Goal: Find specific page/section: Find specific page/section

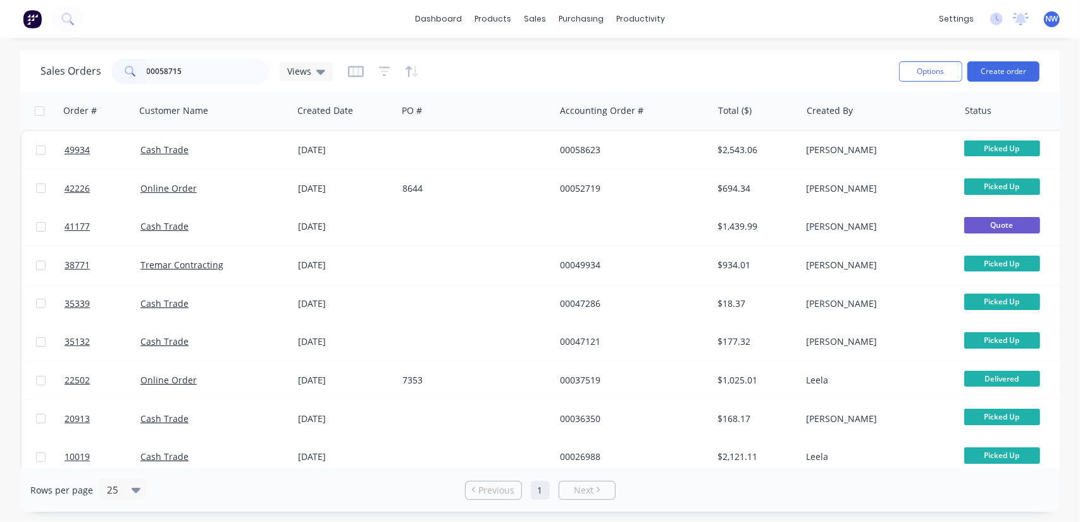
type input "00058715"
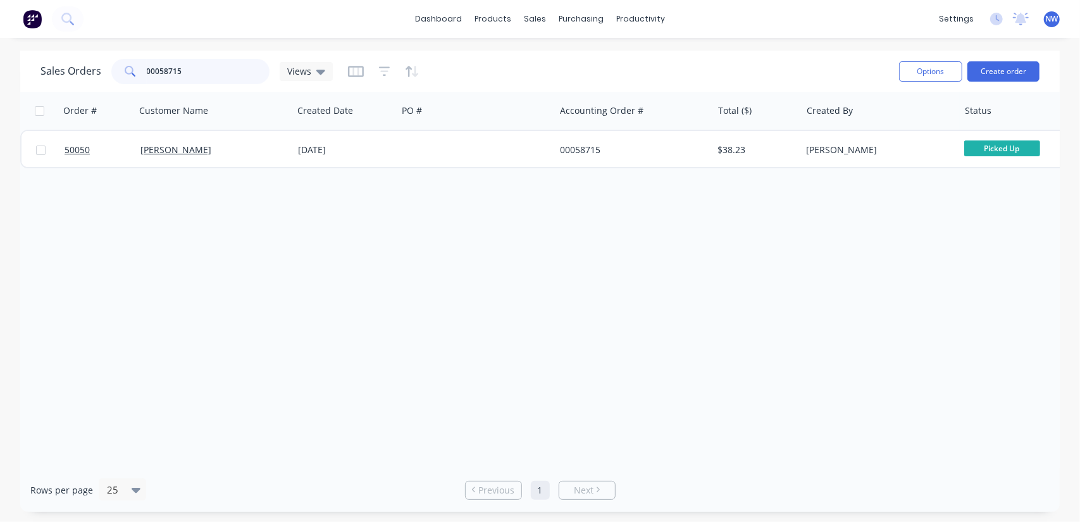
drag, startPoint x: 167, startPoint y: 77, endPoint x: 50, endPoint y: 82, distance: 117.2
click at [50, 83] on div "Sales Orders 00058715 Views" at bounding box center [186, 71] width 292 height 25
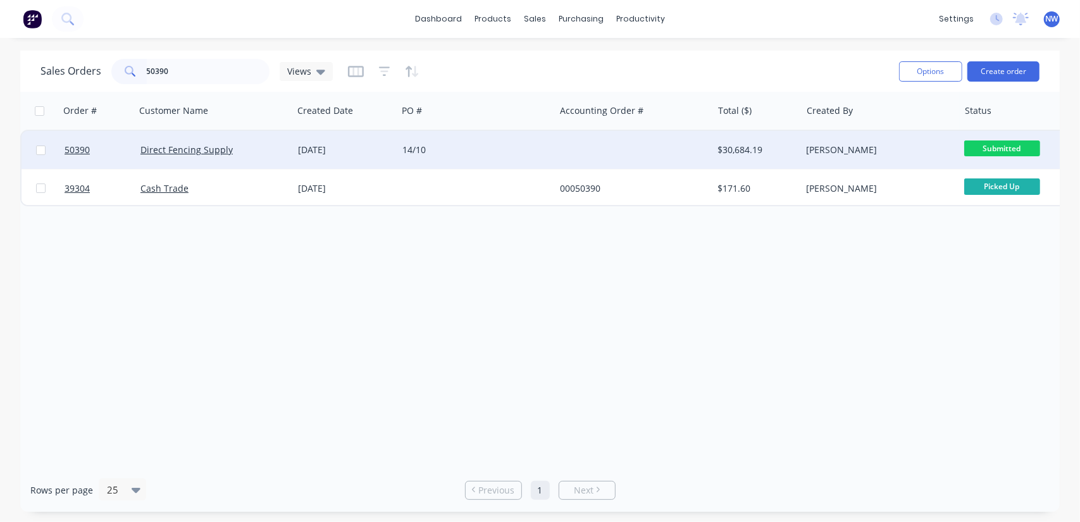
drag, startPoint x: 72, startPoint y: 150, endPoint x: 63, endPoint y: 149, distance: 8.3
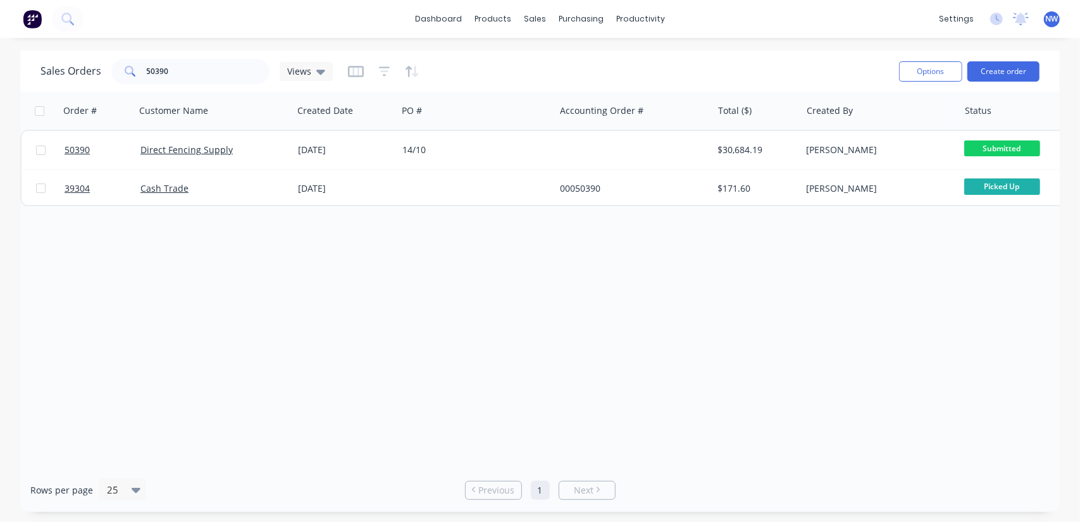
click at [211, 301] on div "Order # Customer Name Created Date PO # Accounting Order # Total ($) Created By…" at bounding box center [540, 280] width 1040 height 376
click at [185, 65] on input "50390" at bounding box center [208, 71] width 123 height 25
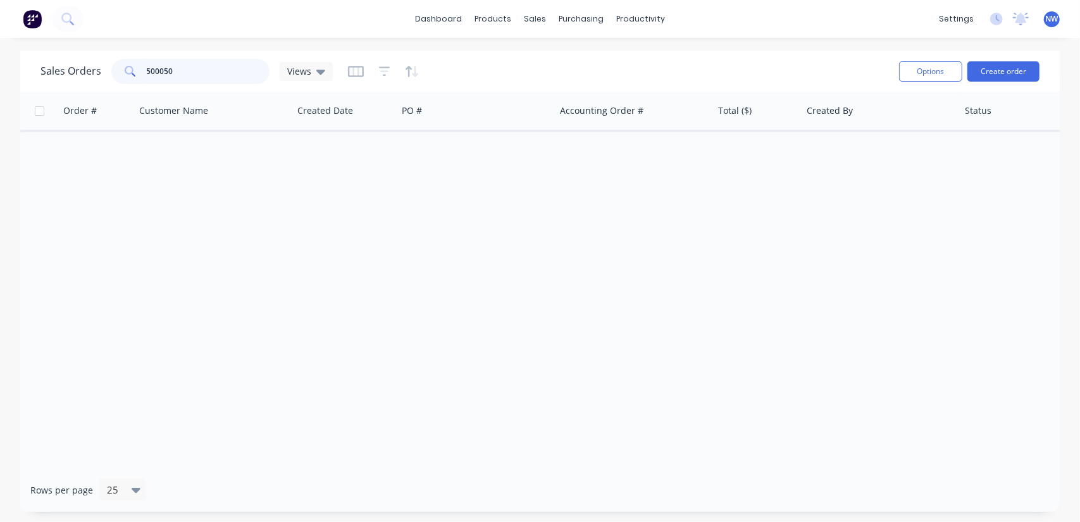
click at [153, 69] on input "500050" at bounding box center [208, 71] width 123 height 25
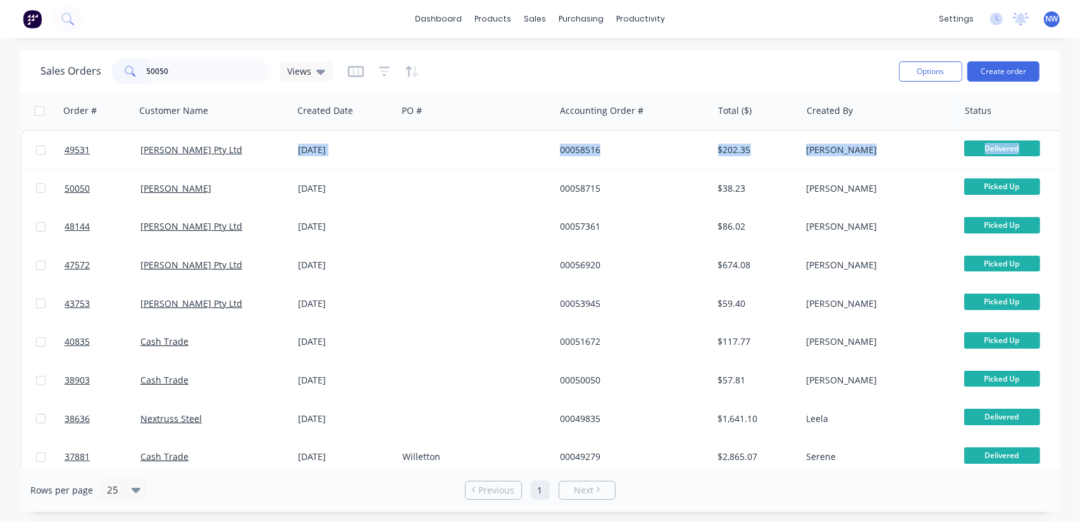
scroll to position [0, 152]
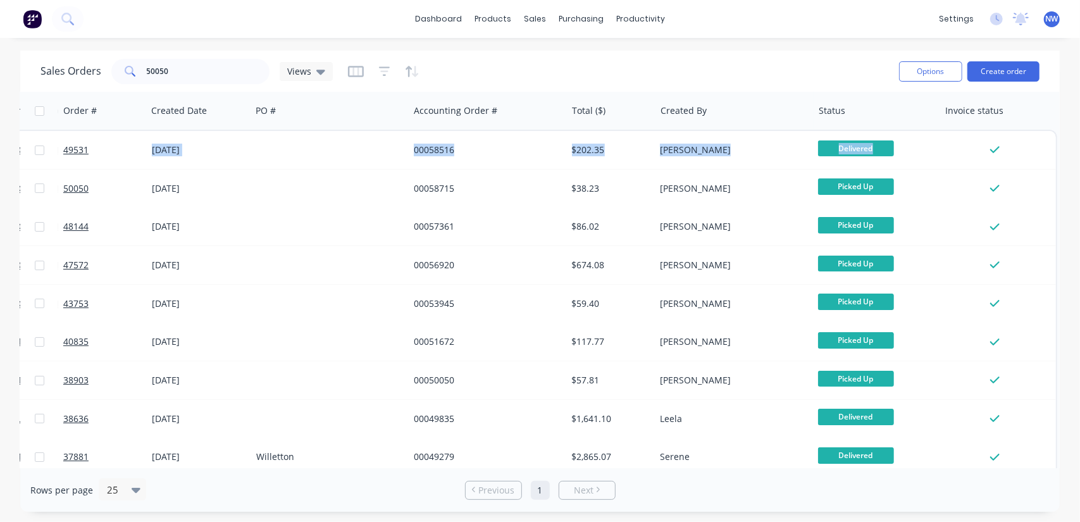
click at [1055, 151] on div "Order # Customer Name Created Date PO # Accounting Order # Total ($) Created By…" at bounding box center [540, 280] width 1040 height 376
click at [796, 36] on div "dashboard products sales purchasing productivity dashboard products Product Cat…" at bounding box center [540, 19] width 1080 height 38
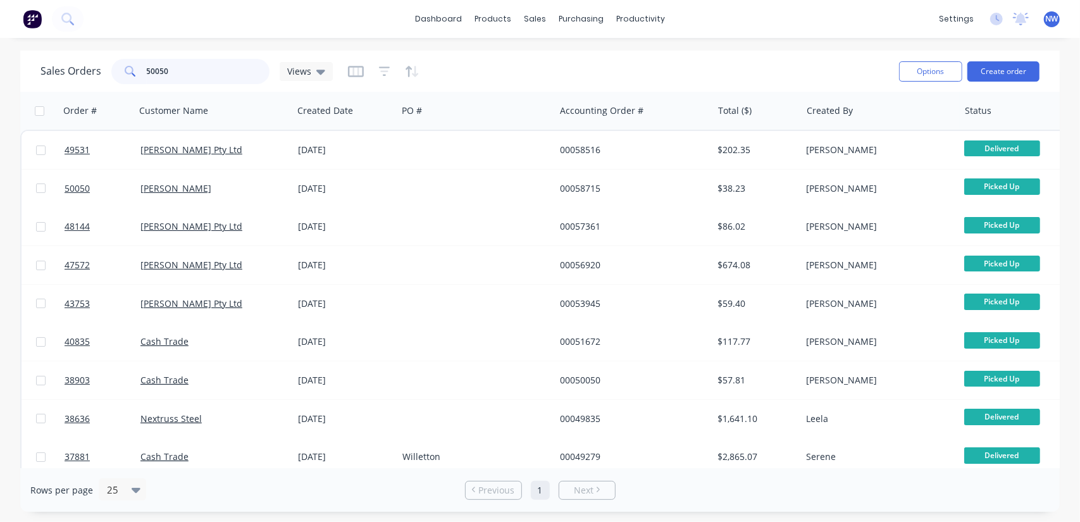
drag, startPoint x: 189, startPoint y: 75, endPoint x: 45, endPoint y: 52, distance: 146.2
click at [40, 68] on div "Sales Orders 50050 Views" at bounding box center [186, 71] width 292 height 25
paste input "49854"
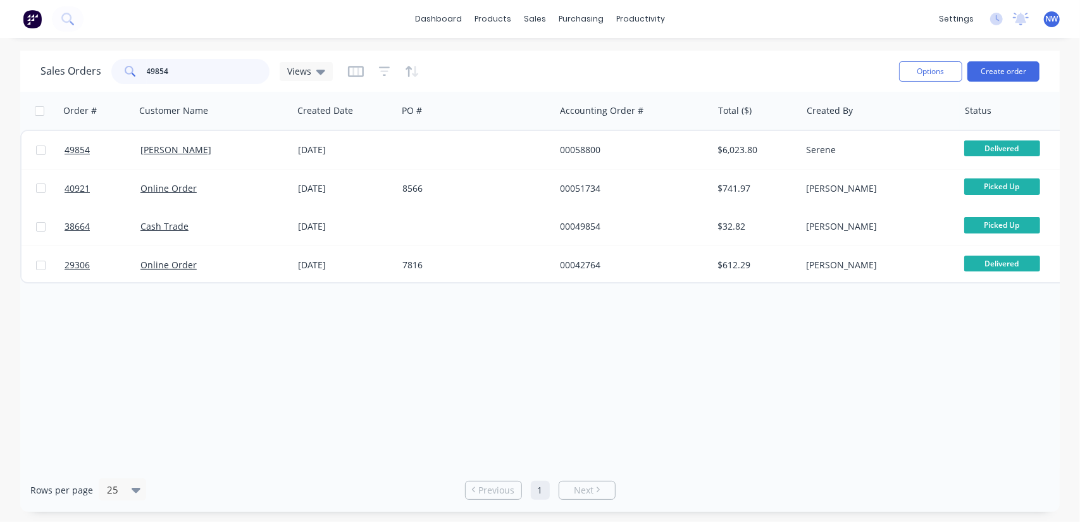
drag, startPoint x: 177, startPoint y: 72, endPoint x: 110, endPoint y: 68, distance: 67.2
click at [111, 68] on div "49854" at bounding box center [190, 71] width 158 height 25
paste input "62"
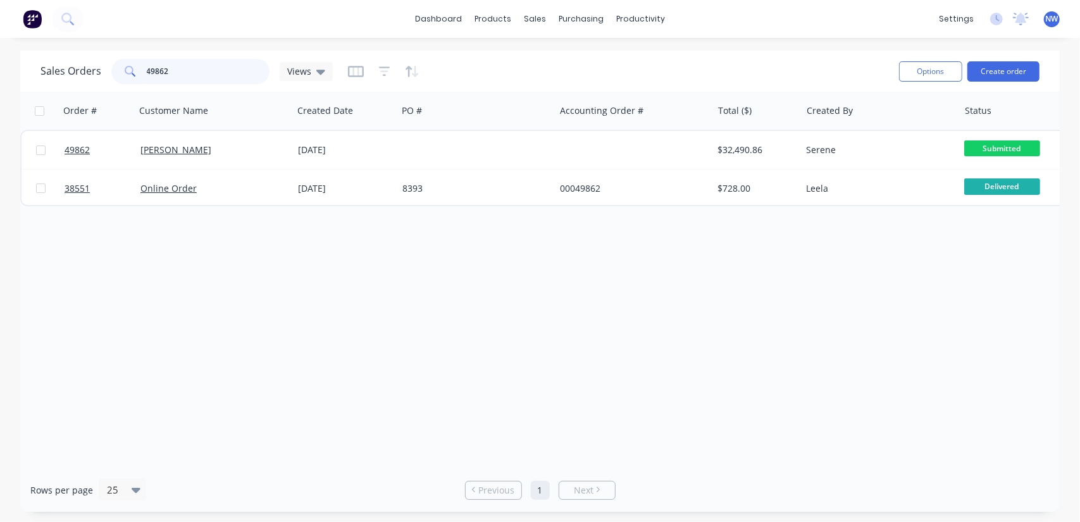
drag, startPoint x: 184, startPoint y: 71, endPoint x: 109, endPoint y: 59, distance: 76.3
click at [113, 70] on div "49862" at bounding box center [190, 71] width 158 height 25
type input "55847"
drag, startPoint x: 214, startPoint y: 73, endPoint x: 3, endPoint y: 61, distance: 211.7
click at [3, 61] on div "Sales Orders 55847 Views Options Create order Order # Customer Name Created Dat…" at bounding box center [540, 281] width 1080 height 461
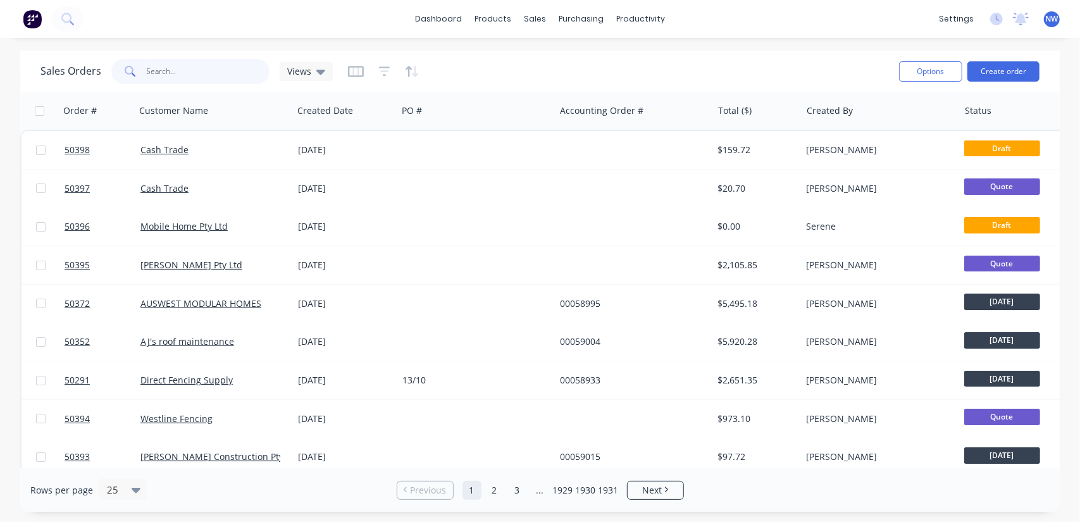
click at [191, 68] on input "text" at bounding box center [208, 71] width 123 height 25
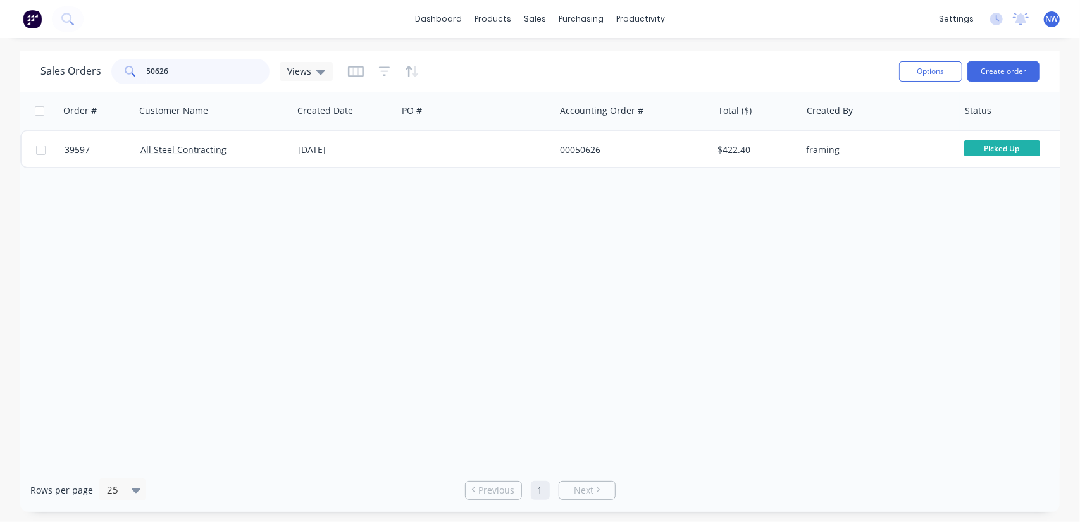
drag, startPoint x: 193, startPoint y: 68, endPoint x: 23, endPoint y: 82, distance: 170.8
click at [48, 82] on div "Sales Orders 50626 Views" at bounding box center [186, 71] width 292 height 25
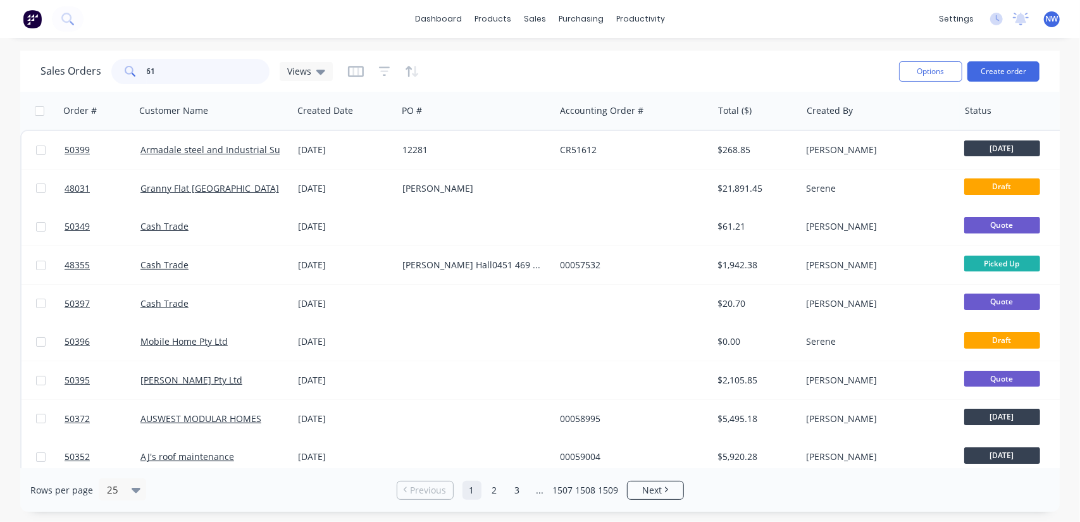
drag, startPoint x: 173, startPoint y: 73, endPoint x: 80, endPoint y: 44, distance: 97.5
click at [87, 63] on div "Sales Orders 61 Views" at bounding box center [186, 71] width 292 height 25
type input "50271"
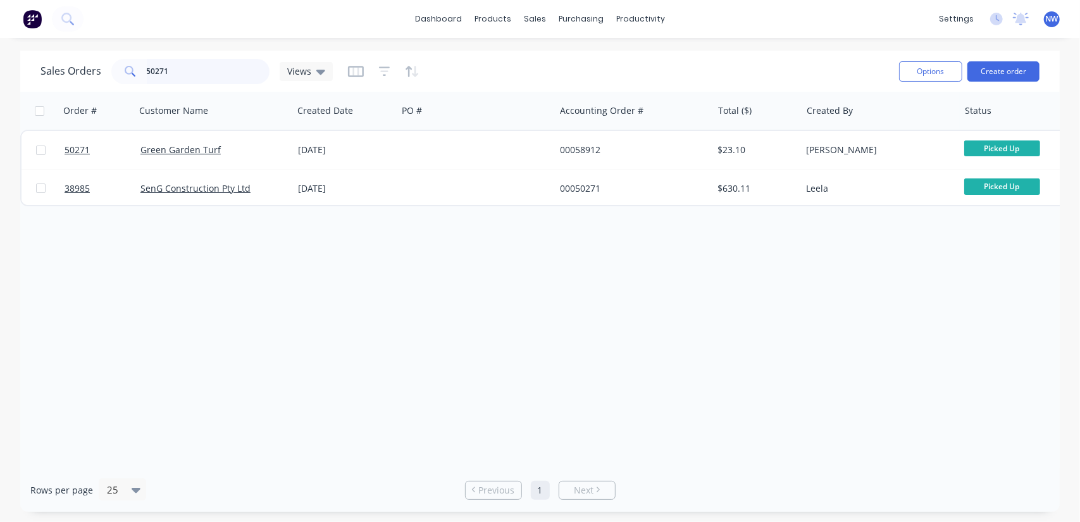
drag, startPoint x: 196, startPoint y: 77, endPoint x: 13, endPoint y: 84, distance: 182.4
click at [13, 84] on div "Sales Orders 50271 Views Options Create order Order # Customer Name Created Dat…" at bounding box center [540, 281] width 1080 height 461
drag, startPoint x: 122, startPoint y: 73, endPoint x: 51, endPoint y: 73, distance: 71.5
click at [49, 79] on div "Sales Orders 50164 Views" at bounding box center [186, 71] width 292 height 25
paste input "48650"
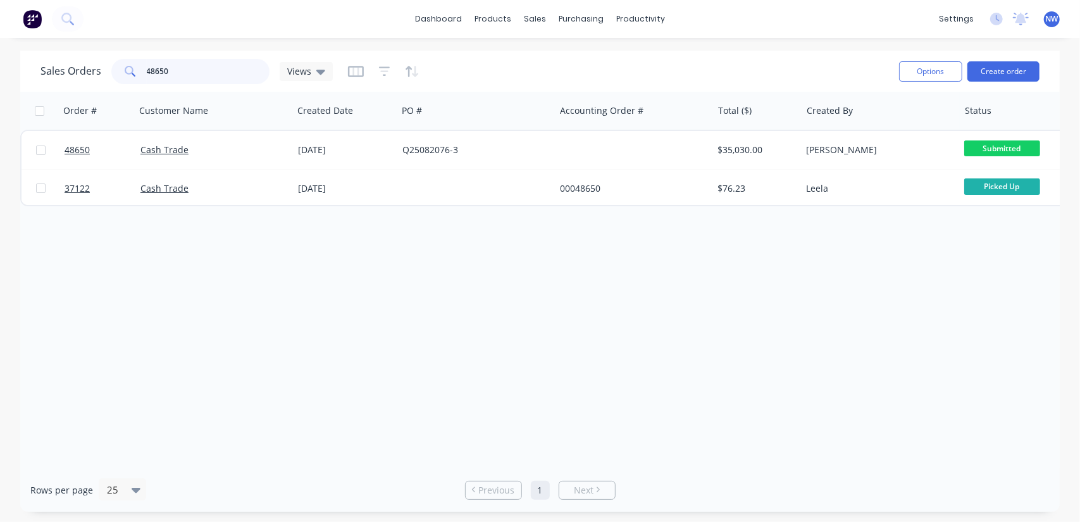
drag, startPoint x: 173, startPoint y: 66, endPoint x: 118, endPoint y: 66, distance: 55.1
click at [119, 66] on div "48650" at bounding box center [190, 71] width 158 height 25
paste input "5767"
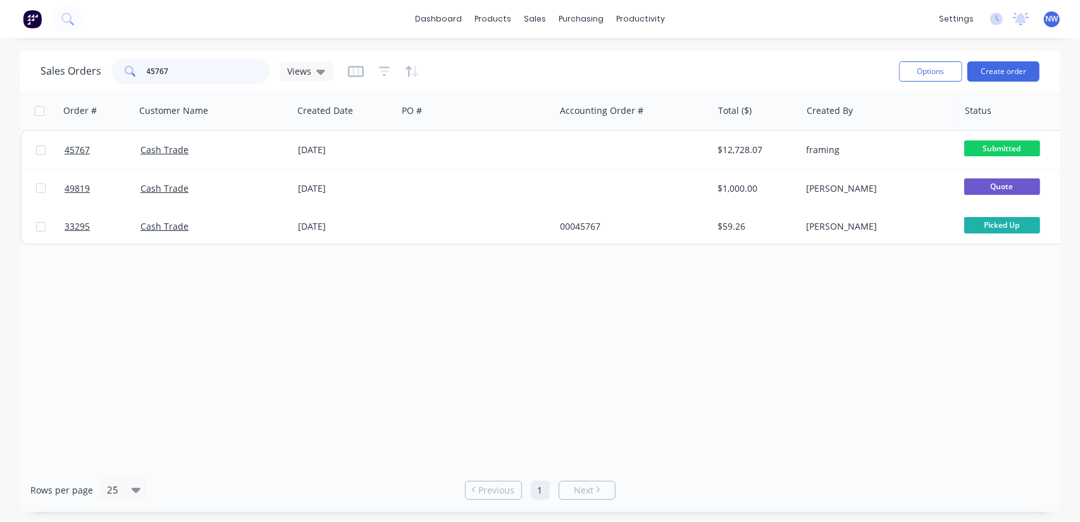
drag, startPoint x: 181, startPoint y: 75, endPoint x: 63, endPoint y: 65, distance: 118.1
click at [63, 65] on div "Sales Orders 45767 Views" at bounding box center [186, 71] width 292 height 25
paste input "Serene"
type input "Serene"
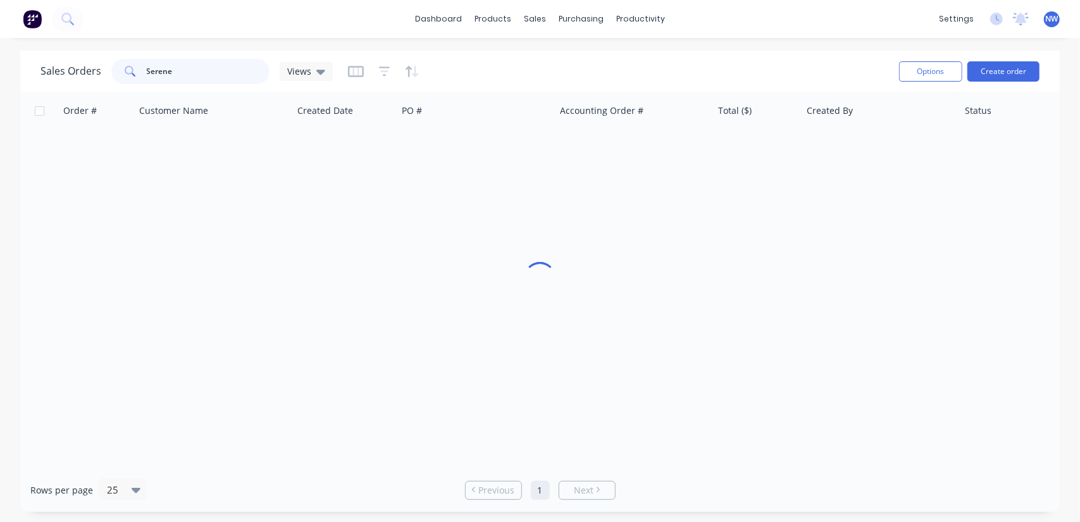
drag, startPoint x: 201, startPoint y: 72, endPoint x: 32, endPoint y: 56, distance: 170.3
click at [32, 56] on div "Sales Orders Serene Views Options Create order" at bounding box center [540, 71] width 1040 height 41
drag, startPoint x: 82, startPoint y: 78, endPoint x: 23, endPoint y: 80, distance: 58.9
click at [23, 80] on div "Sales Orders 58596 Views Options Create order" at bounding box center [540, 71] width 1040 height 41
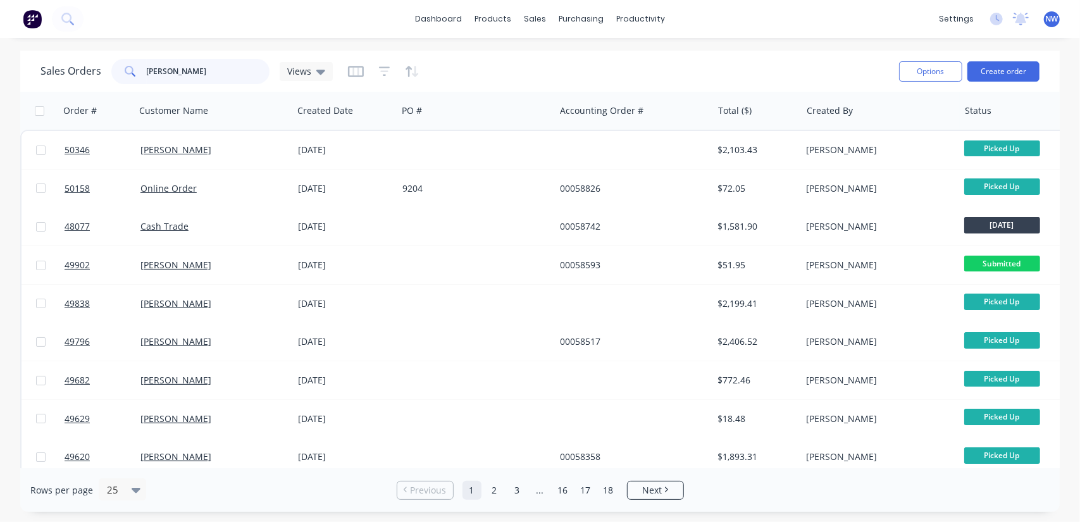
click at [190, 66] on input "Mike" at bounding box center [208, 71] width 123 height 25
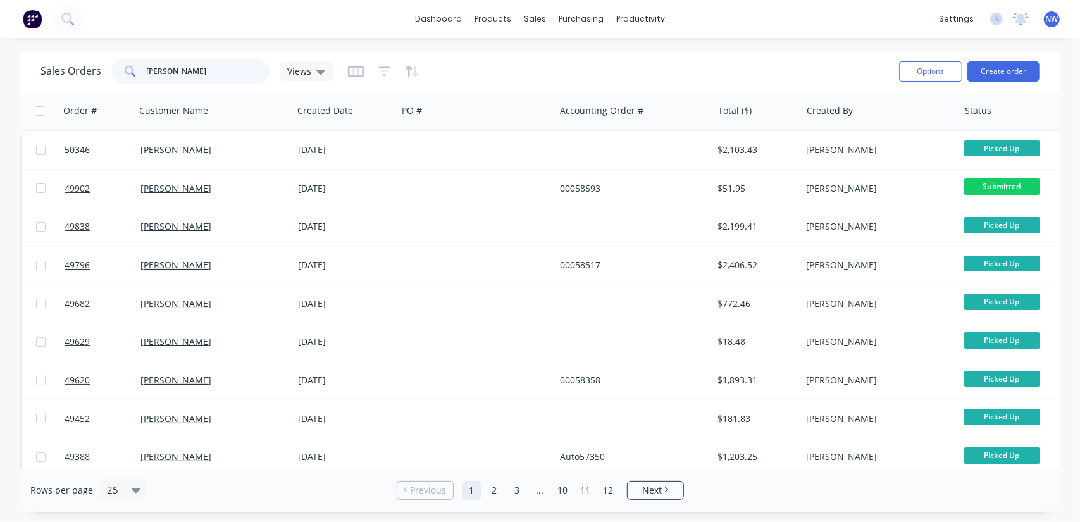
drag, startPoint x: 216, startPoint y: 72, endPoint x: 74, endPoint y: 59, distance: 143.0
click at [77, 61] on div "Sales Orders Mike Fence Views" at bounding box center [186, 71] width 292 height 25
paste input "47728"
type input "47728"
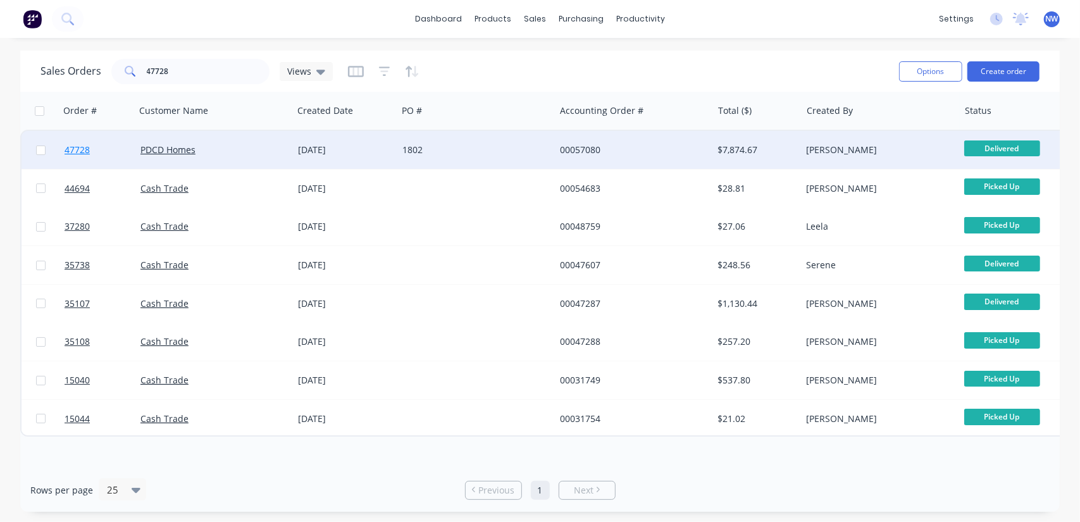
drag, startPoint x: 84, startPoint y: 152, endPoint x: 77, endPoint y: 156, distance: 7.9
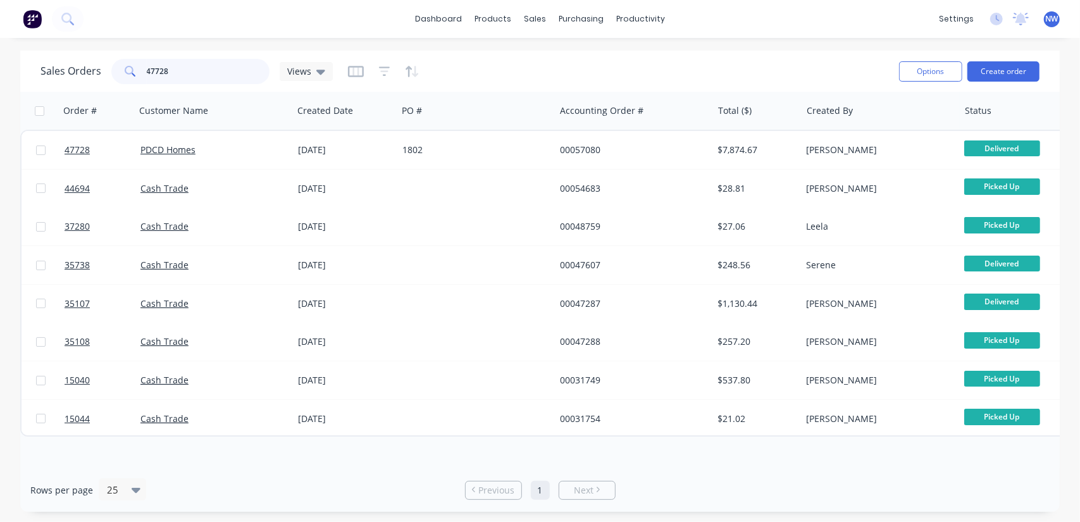
drag, startPoint x: 209, startPoint y: 70, endPoint x: 59, endPoint y: 51, distance: 151.2
click at [62, 59] on div "Sales Orders 47728 Views" at bounding box center [186, 71] width 292 height 25
type input "PDCD"
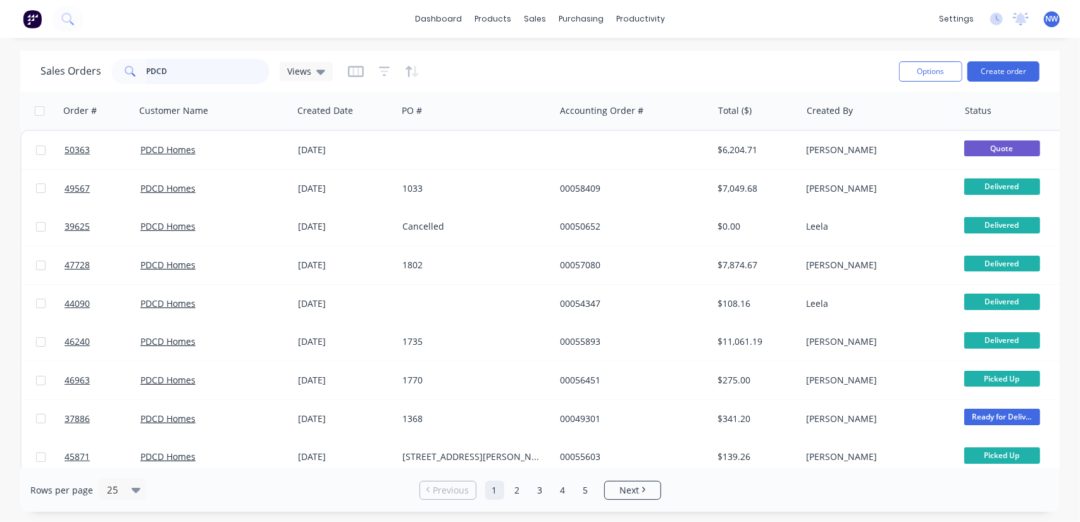
drag, startPoint x: 152, startPoint y: 68, endPoint x: 76, endPoint y: 65, distance: 76.0
click at [94, 66] on div "Sales Orders PDCD Views" at bounding box center [186, 71] width 292 height 25
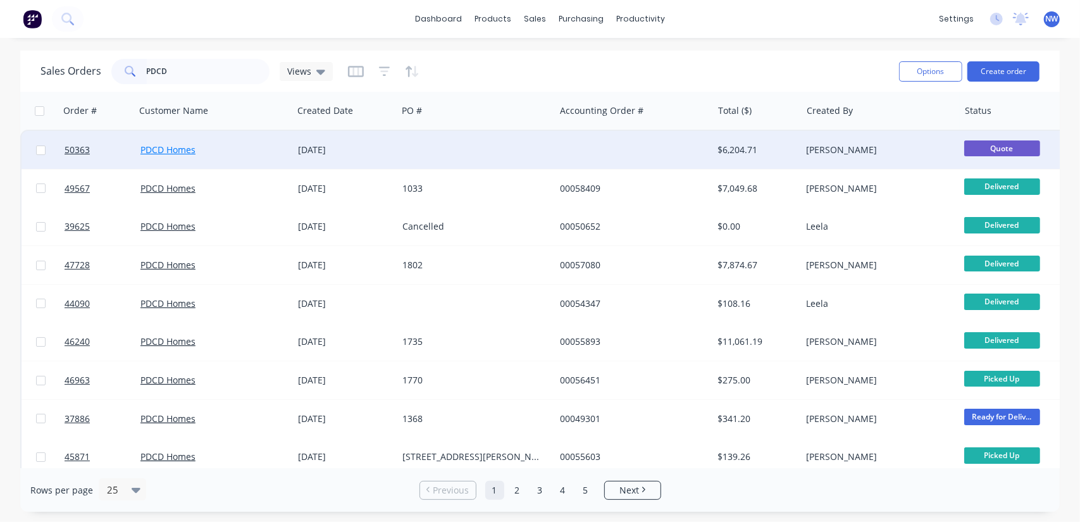
click at [176, 149] on link "PDCD Homes" at bounding box center [167, 150] width 55 height 12
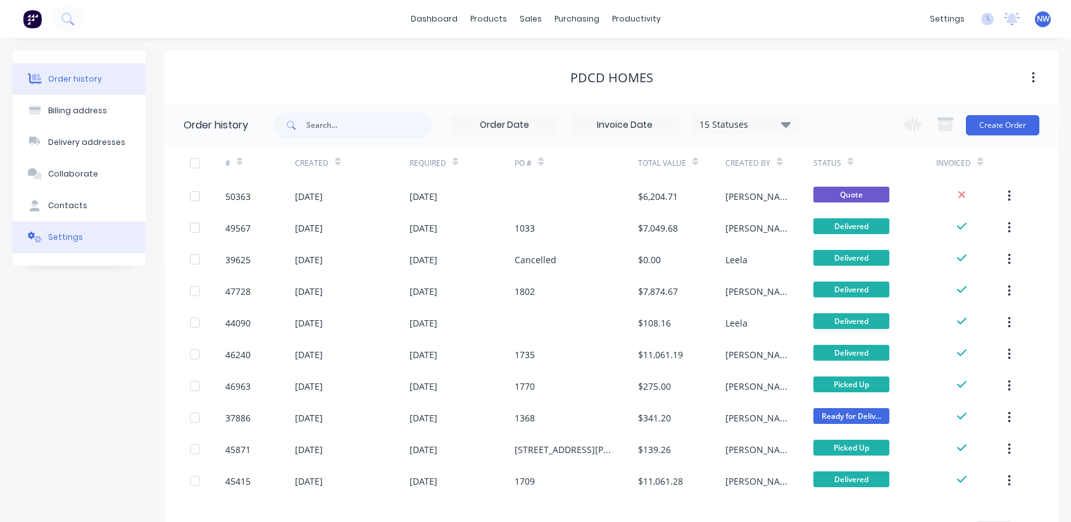
click at [70, 235] on div "Settings" at bounding box center [65, 237] width 35 height 11
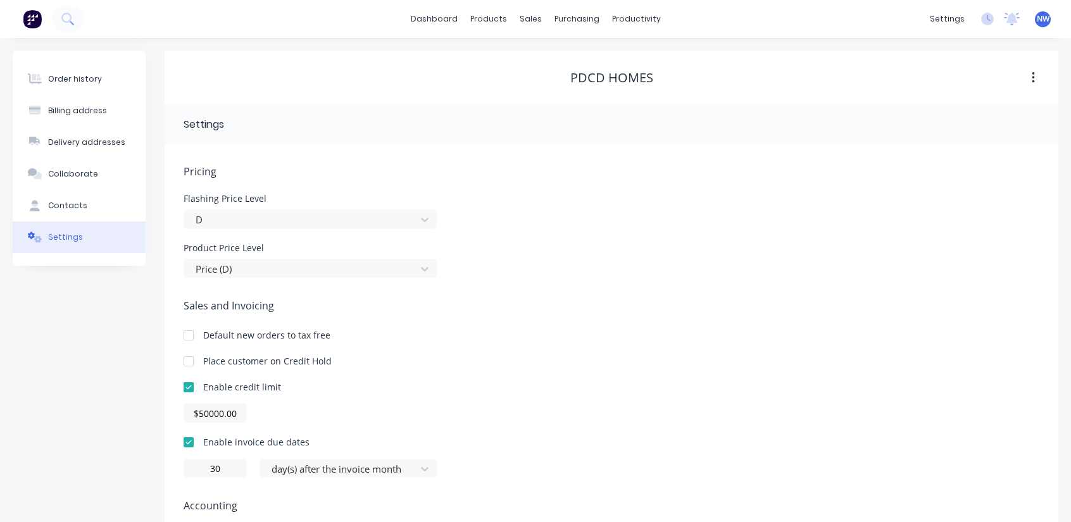
click at [194, 362] on div at bounding box center [188, 361] width 25 height 25
click at [188, 361] on div at bounding box center [188, 361] width 25 height 25
